Goal: Transaction & Acquisition: Purchase product/service

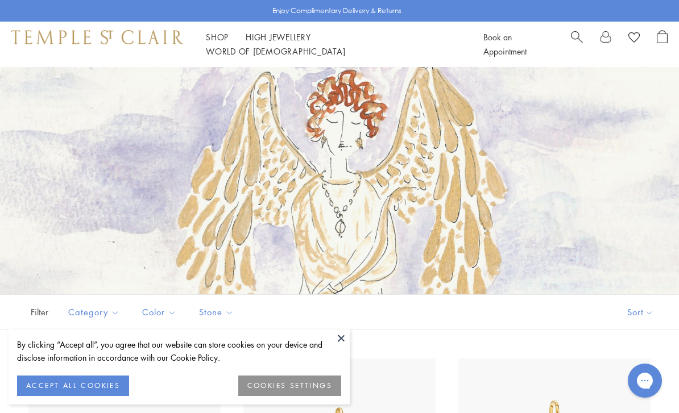
click at [84, 392] on button "ACCEPT ALL COOKIES" at bounding box center [73, 386] width 112 height 20
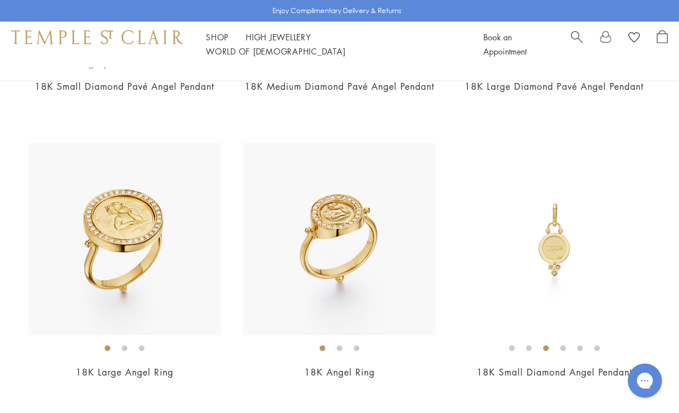
scroll to position [500, 0]
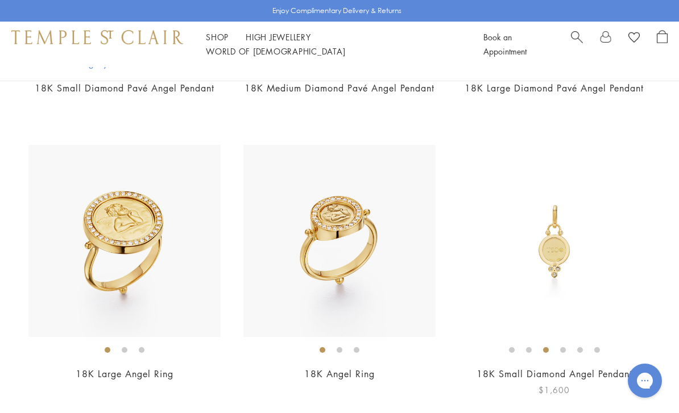
click at [561, 289] on img at bounding box center [554, 241] width 192 height 192
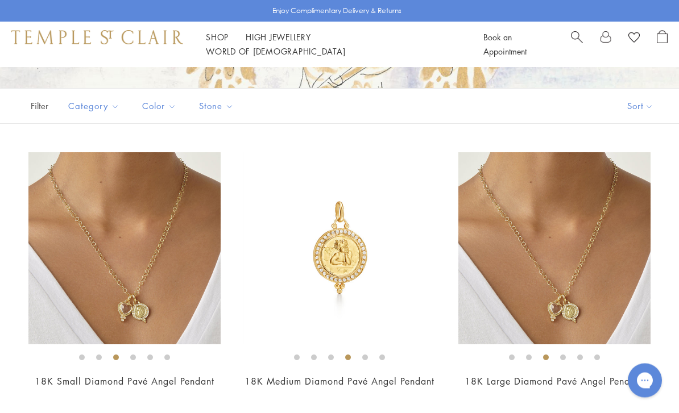
scroll to position [208, 0]
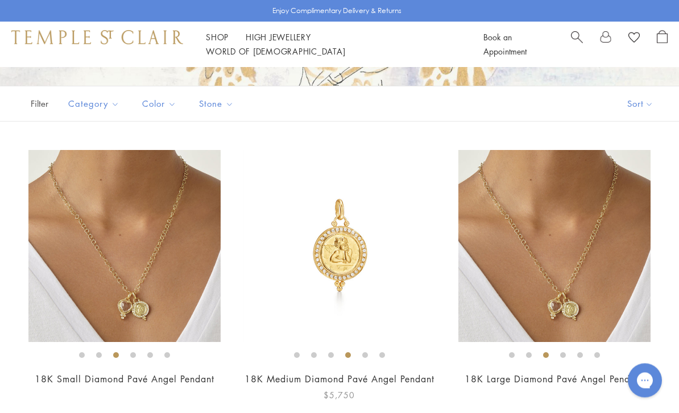
click at [361, 275] on img at bounding box center [339, 247] width 192 height 192
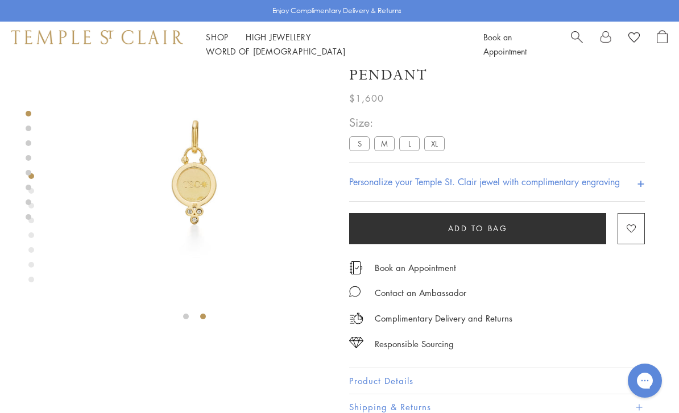
scroll to position [32, 0]
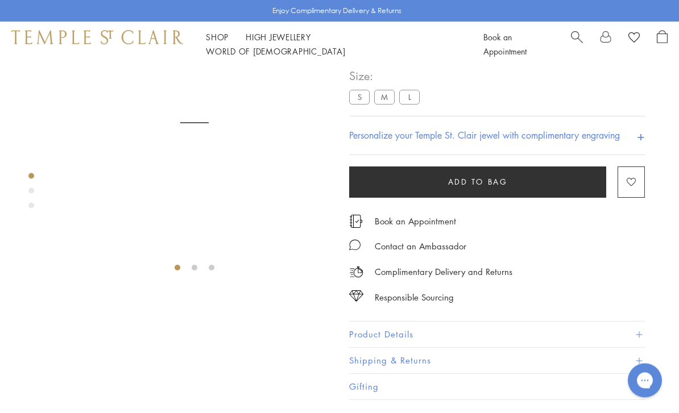
scroll to position [67, 0]
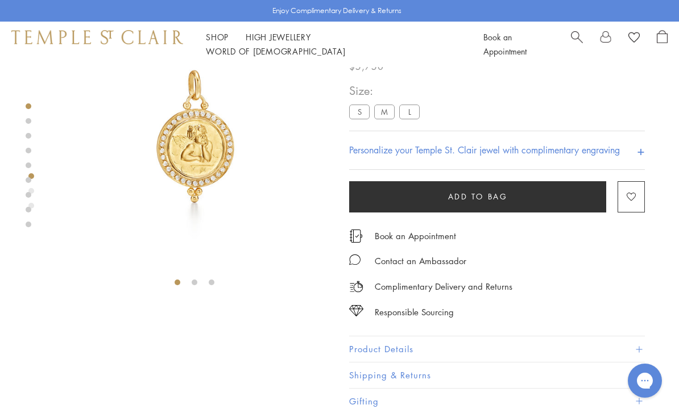
click at [217, 164] on img at bounding box center [194, 137] width 275 height 275
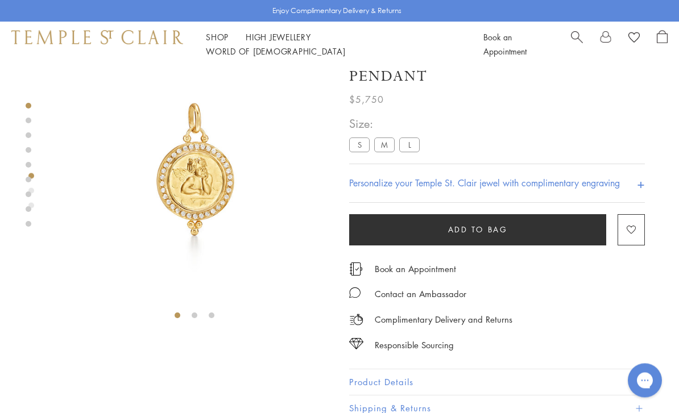
scroll to position [34, 0]
click at [357, 148] on label "S" at bounding box center [359, 145] width 20 height 14
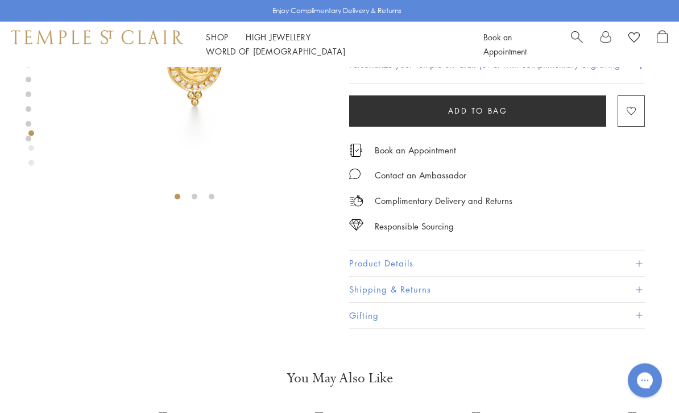
scroll to position [169, 0]
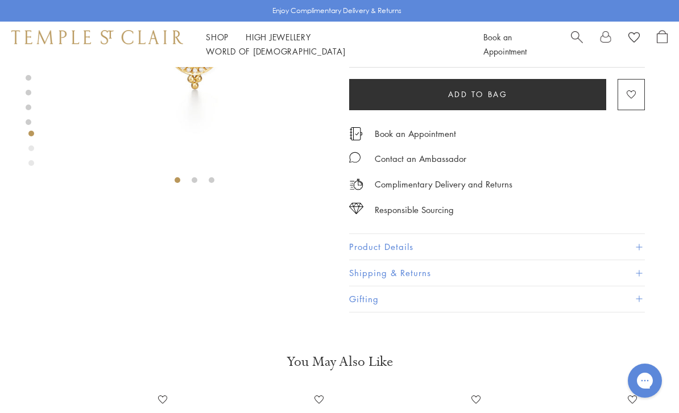
click at [502, 252] on button "Product Details" at bounding box center [497, 248] width 296 height 26
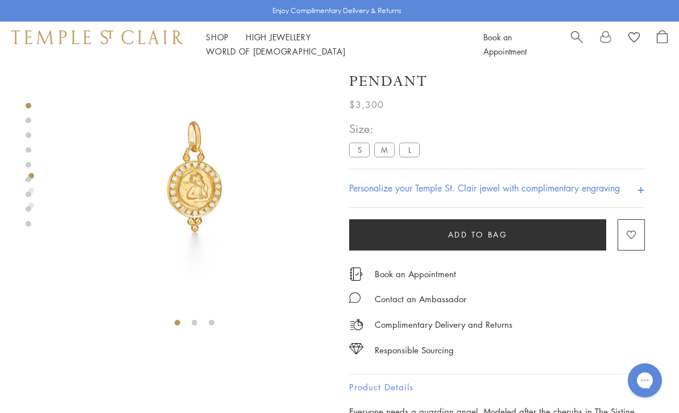
scroll to position [16, 0]
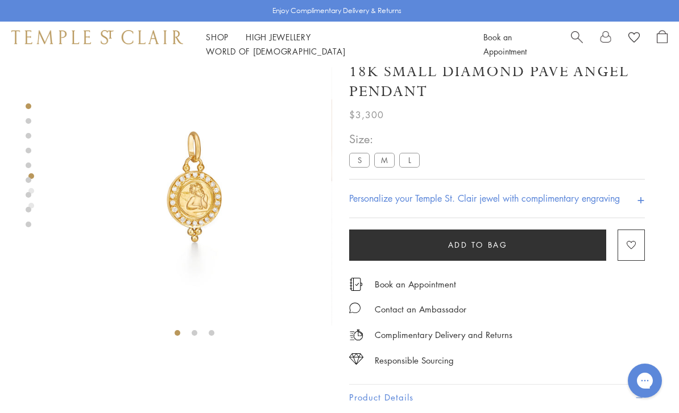
click at [207, 202] on img at bounding box center [194, 188] width 275 height 275
